Goal: Find specific page/section: Find specific page/section

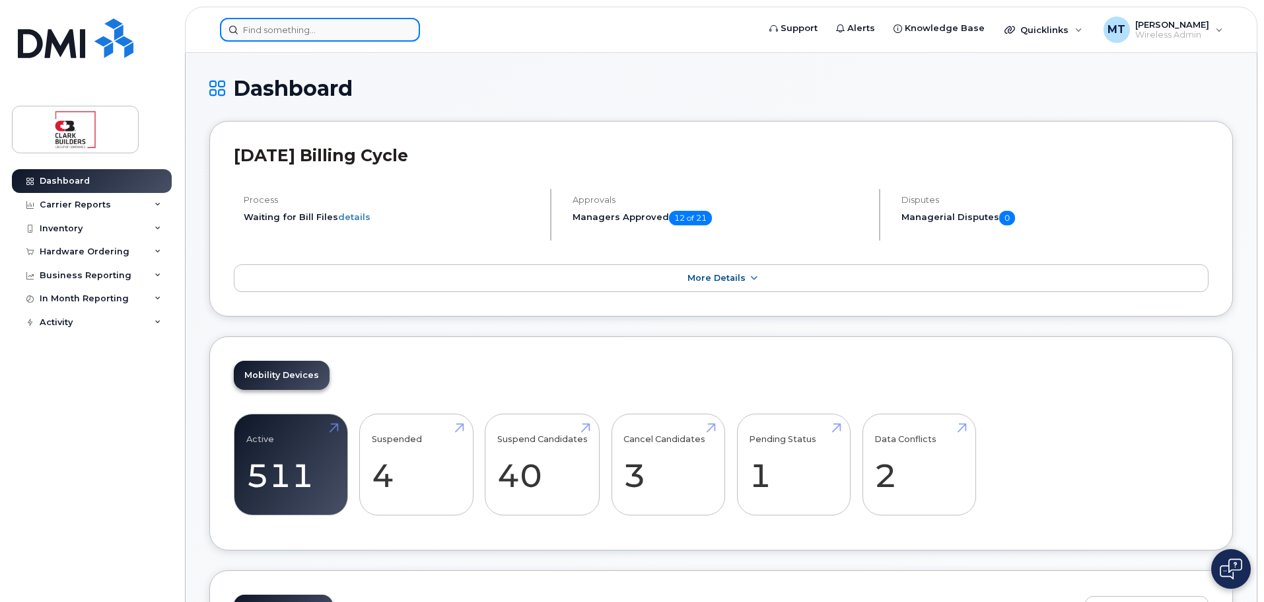
click at [260, 34] on input at bounding box center [320, 30] width 200 height 24
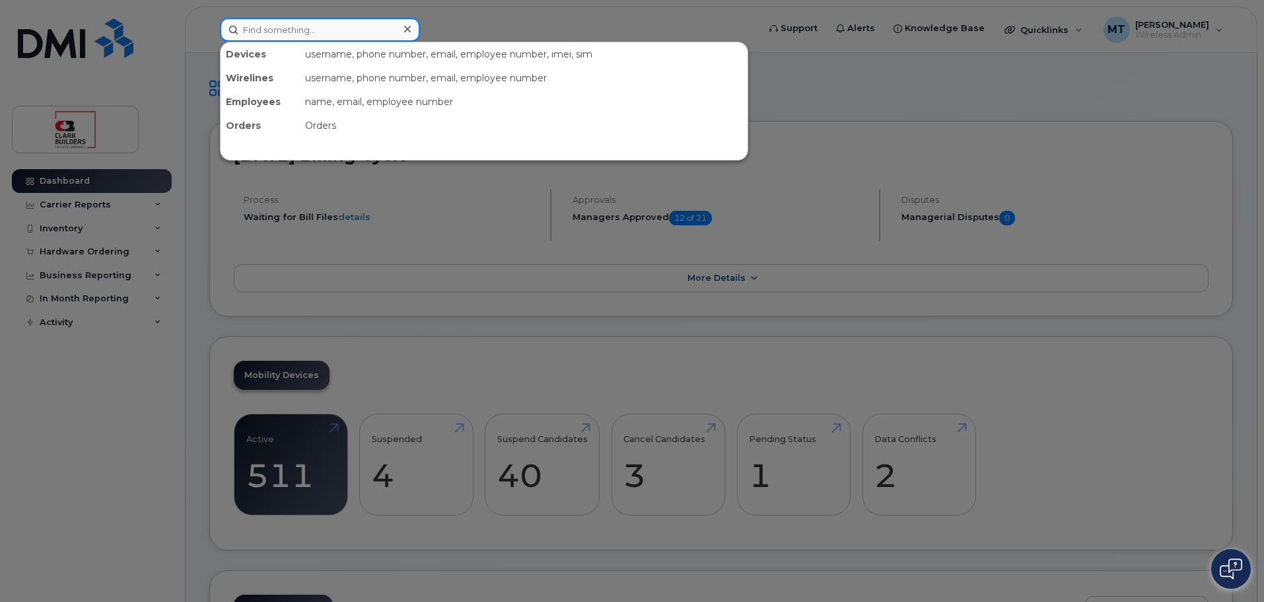
click at [260, 34] on input at bounding box center [320, 30] width 200 height 24
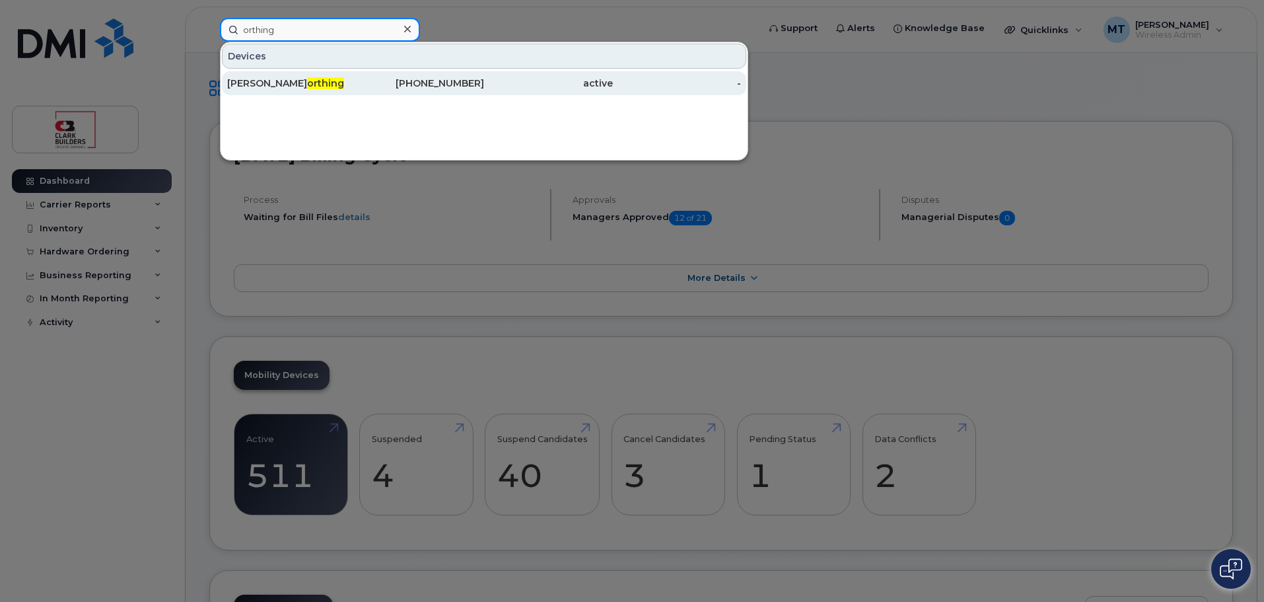
type input "orthing"
click at [307, 83] on span "orthing" at bounding box center [325, 83] width 37 height 12
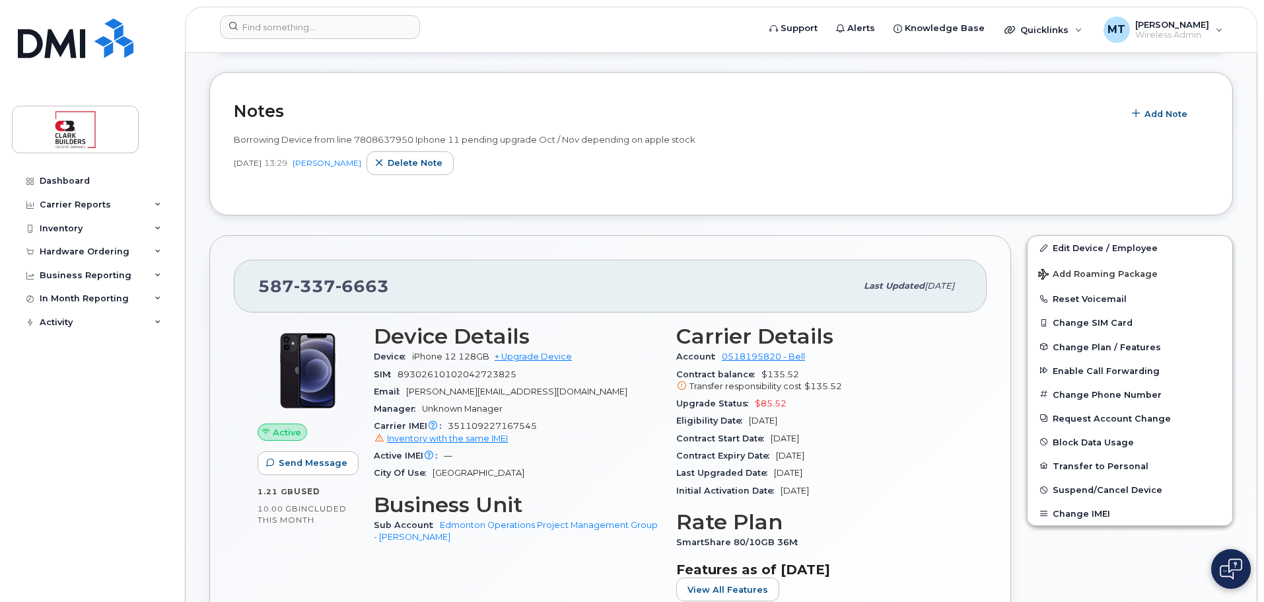
scroll to position [132, 0]
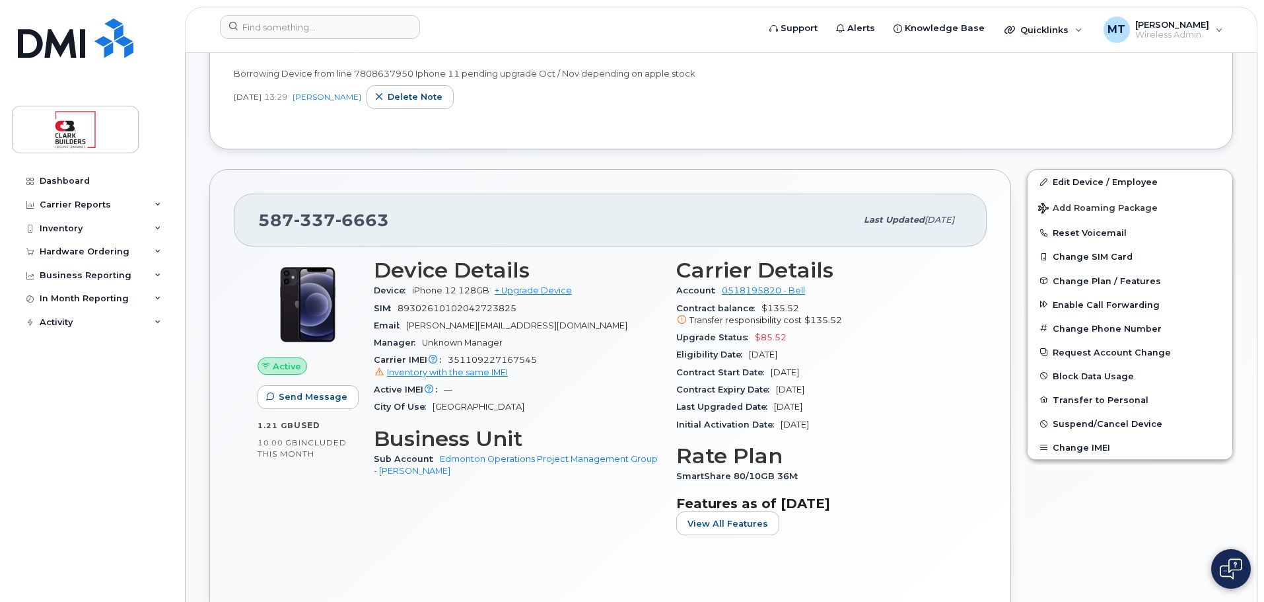
scroll to position [0, 0]
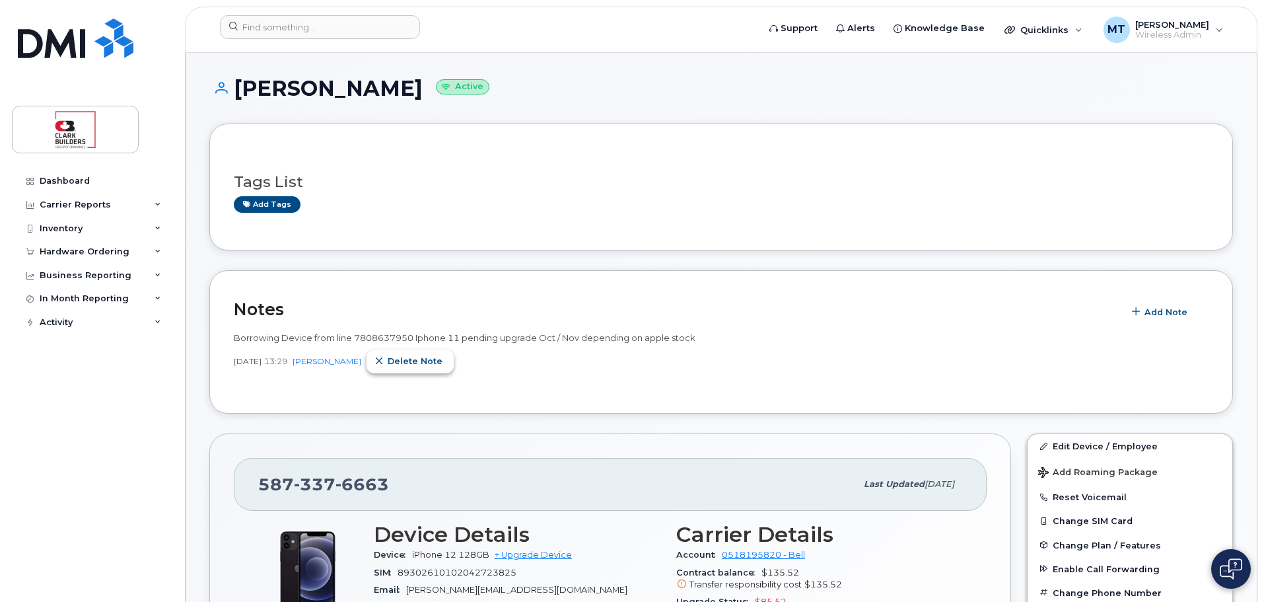
click at [400, 355] on span "Delete note" at bounding box center [415, 361] width 55 height 13
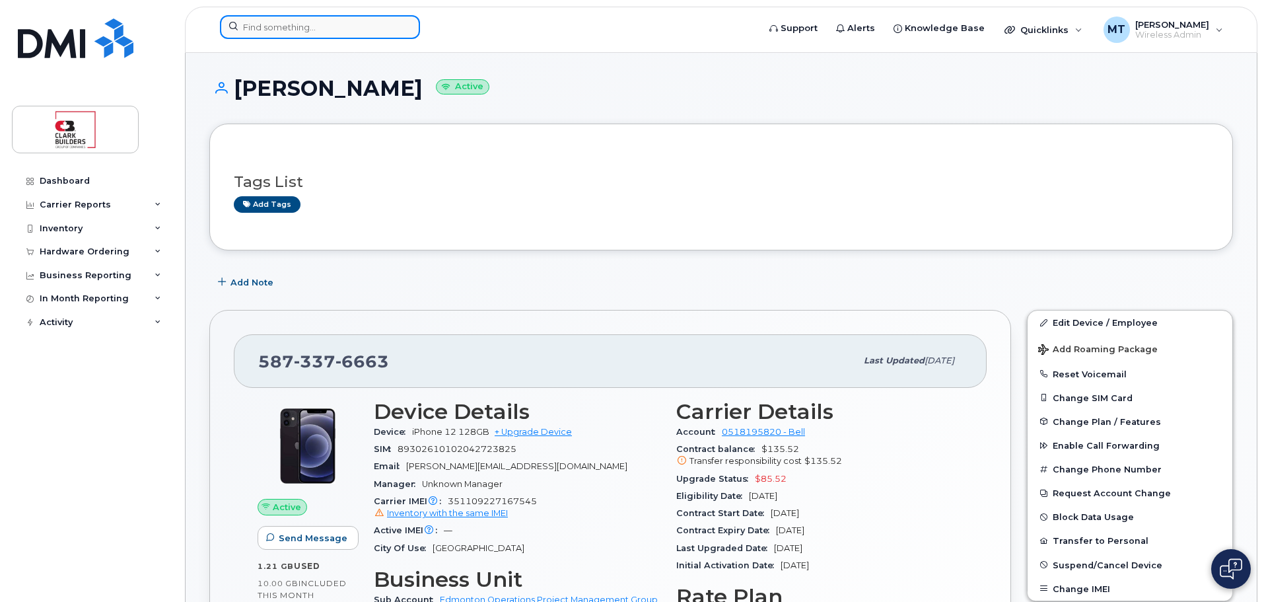
click at [319, 33] on input at bounding box center [320, 27] width 200 height 24
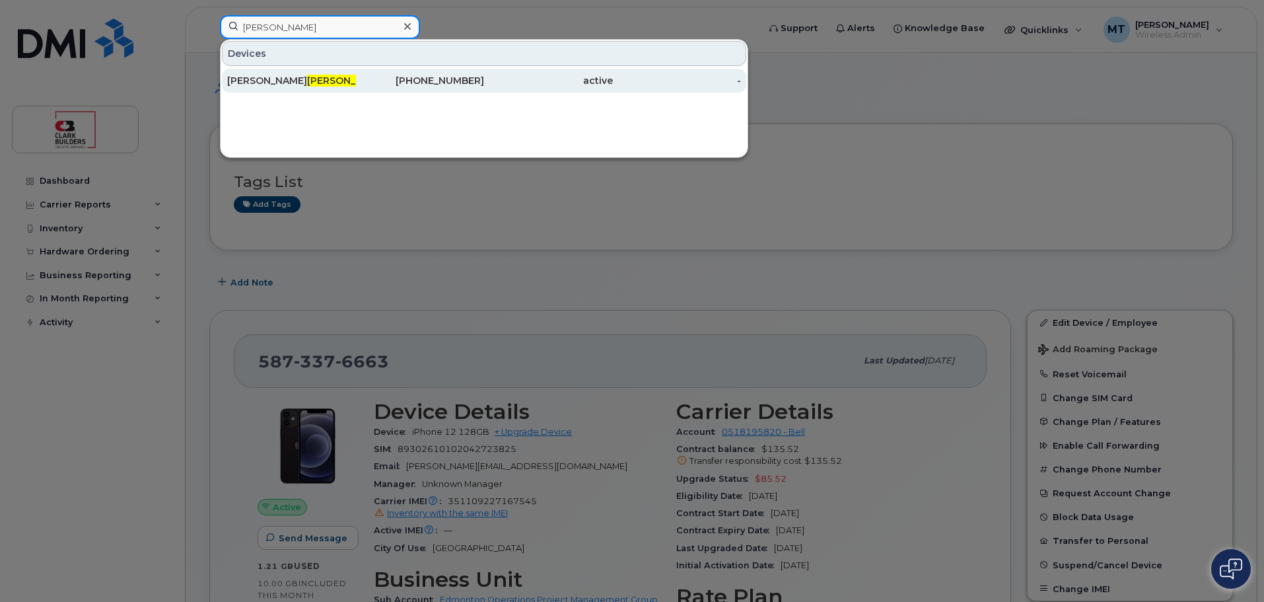
type input "travis"
click at [300, 81] on div "Michael Travis" at bounding box center [291, 80] width 129 height 13
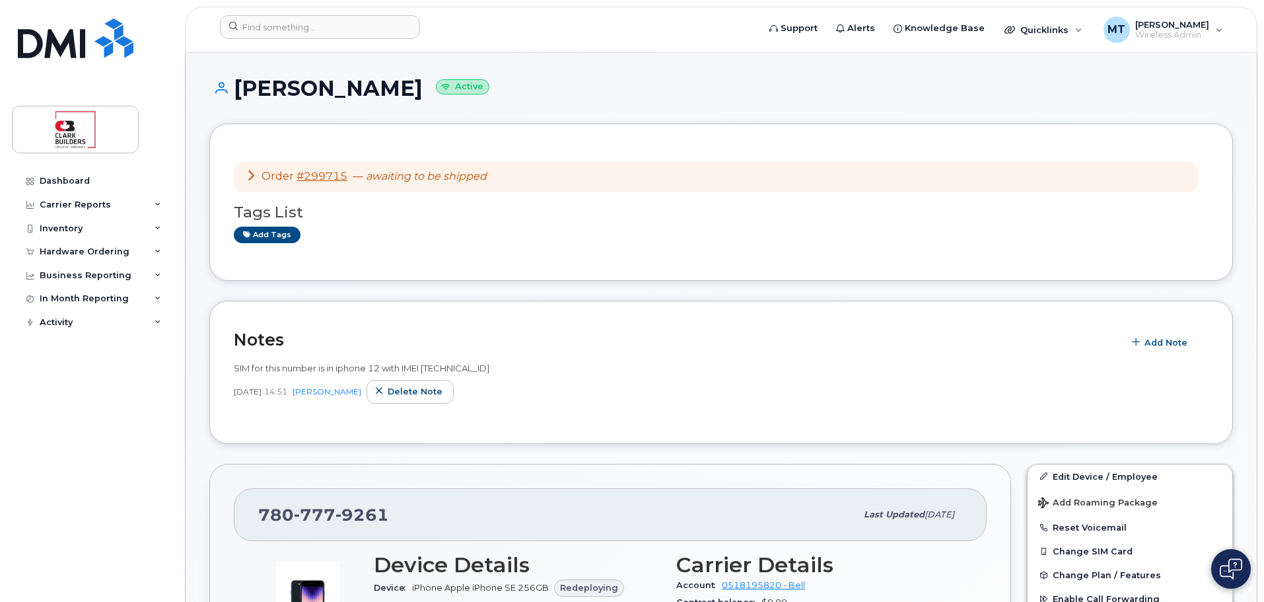
click at [251, 176] on icon at bounding box center [251, 175] width 11 height 11
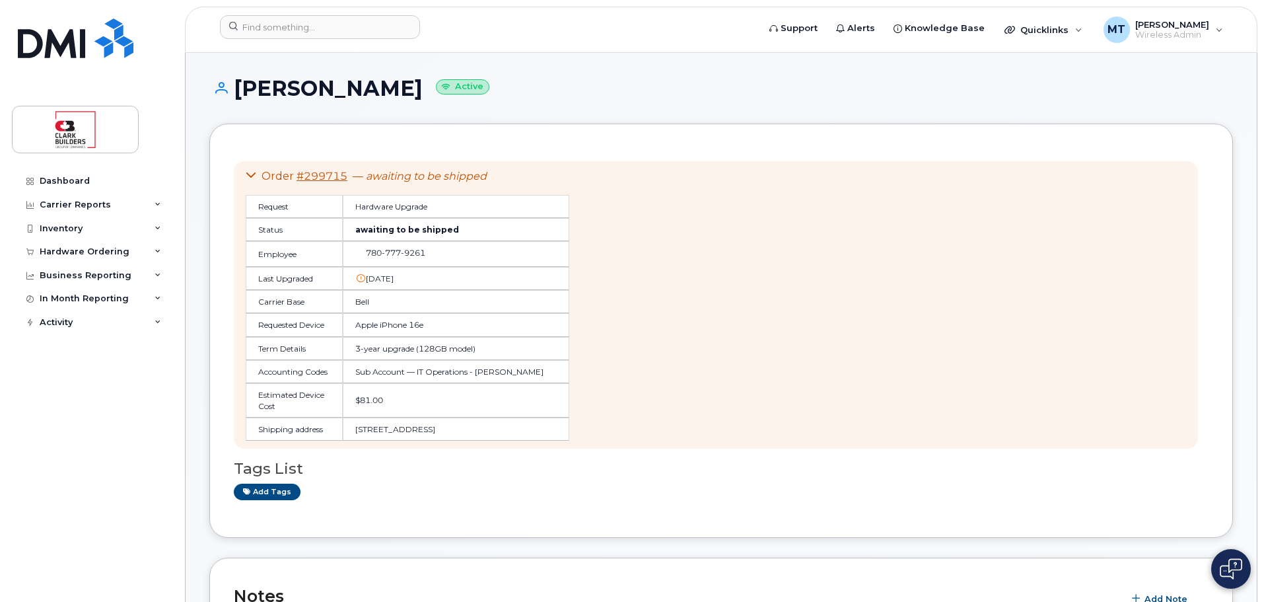
click at [251, 176] on icon at bounding box center [251, 175] width 11 height 11
